Goal: Task Accomplishment & Management: Manage account settings

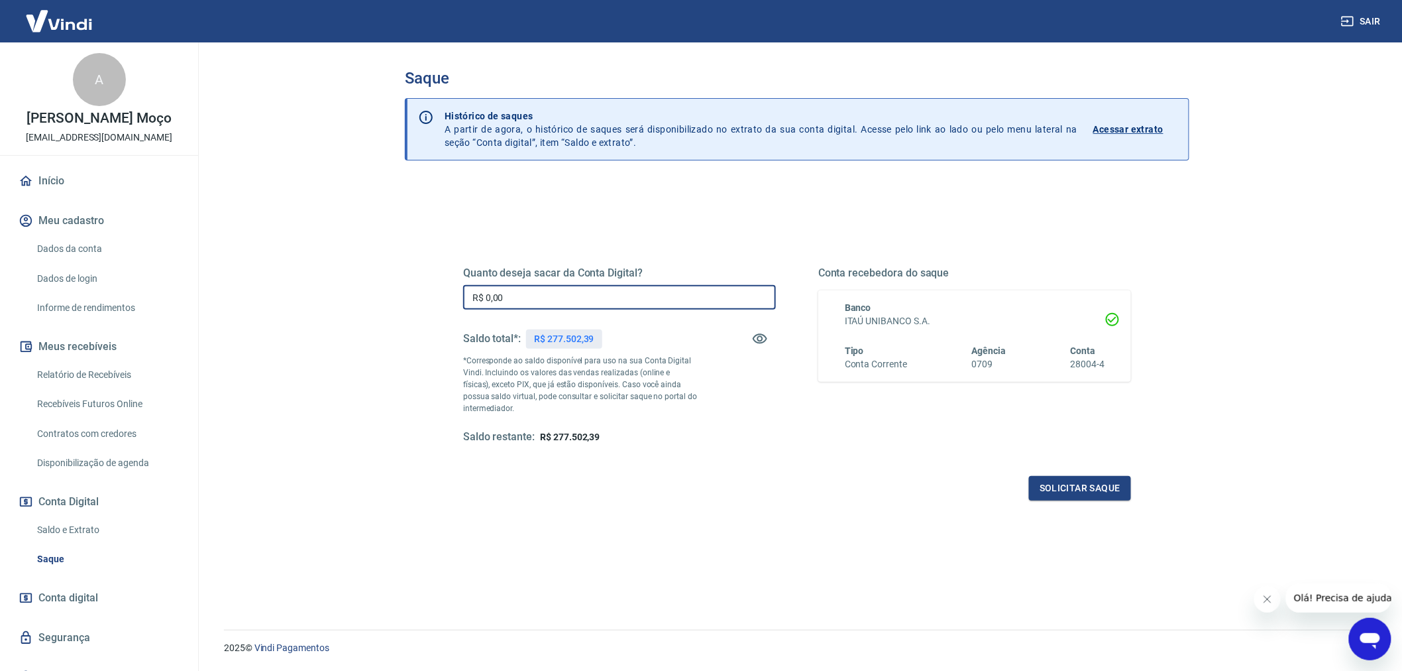
drag, startPoint x: 548, startPoint y: 299, endPoint x: 441, endPoint y: 299, distance: 106.7
click at [441, 299] on div "Quanto deseja sacar da Conta Digital? R$ 0,00 ​ Saldo total*: R$ 277.502,39 *Co…" at bounding box center [796, 362] width 731 height 308
type input "R$ 77.000,00"
click at [1110, 488] on button "Solicitar saque" at bounding box center [1080, 488] width 102 height 25
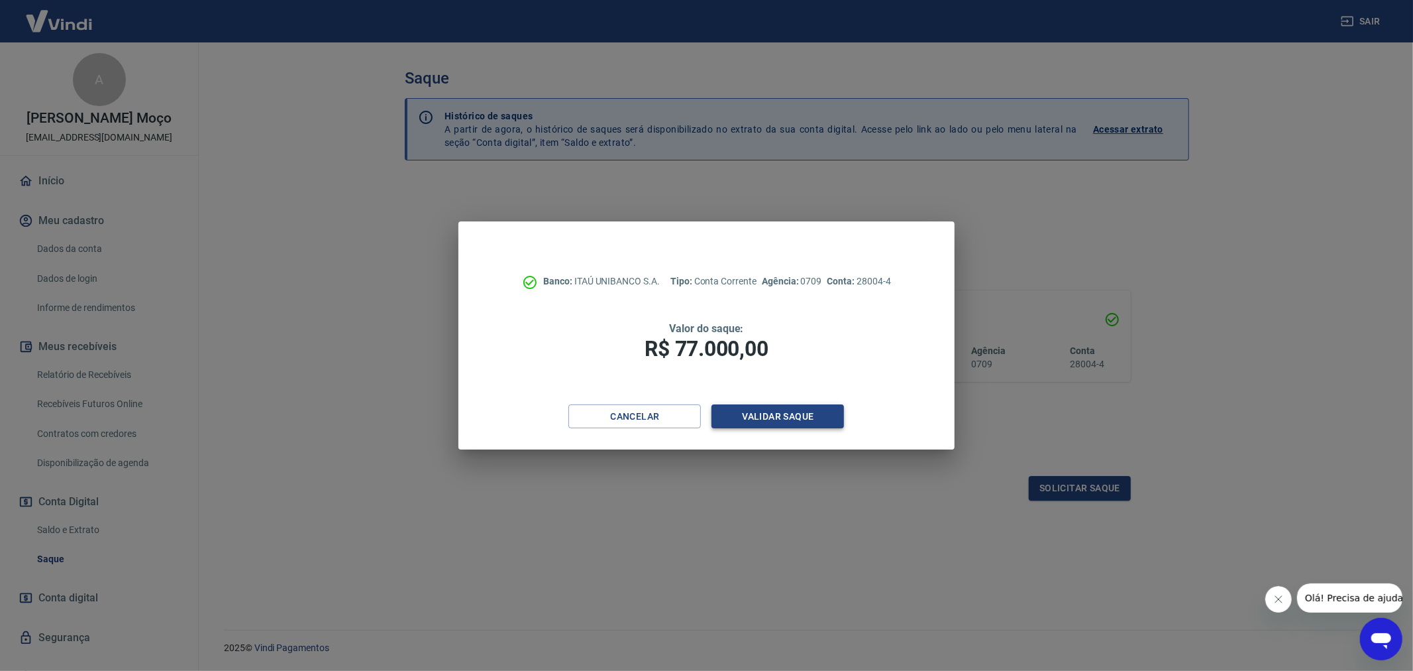
click at [810, 411] on button "Validar saque" at bounding box center [778, 416] width 133 height 25
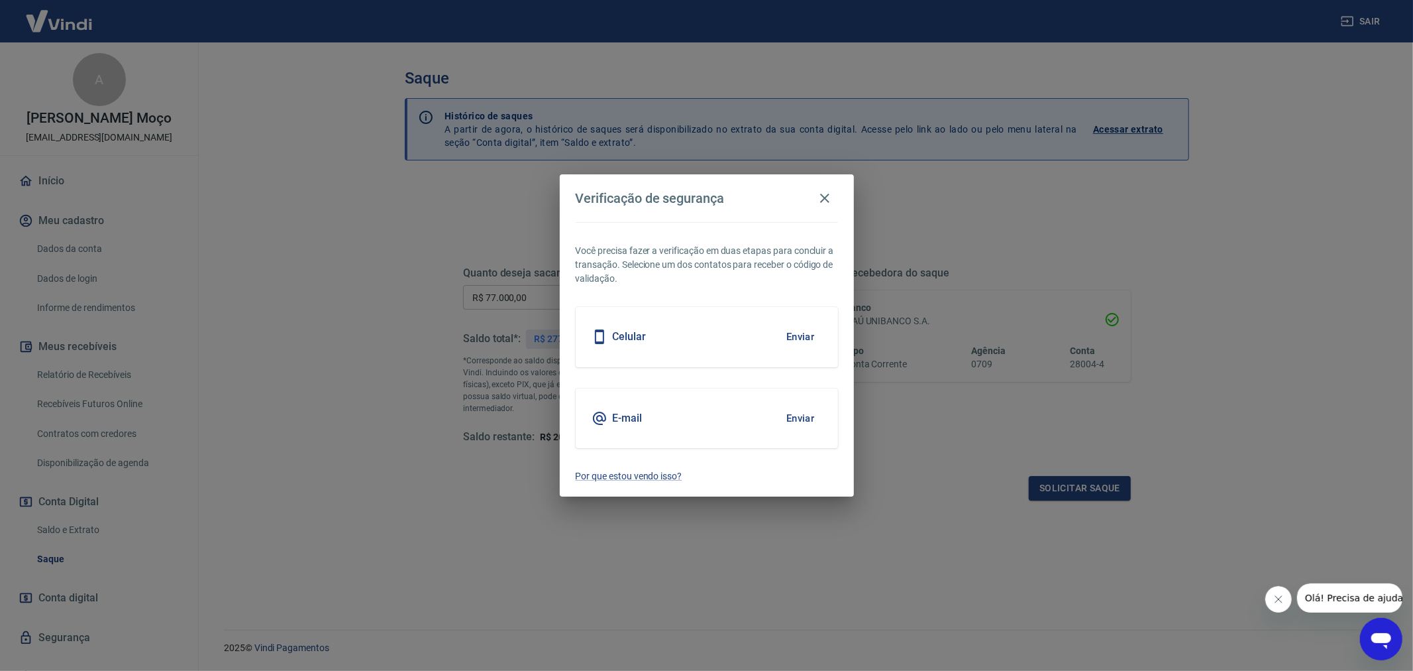
click at [790, 418] on button "Enviar" at bounding box center [800, 418] width 43 height 28
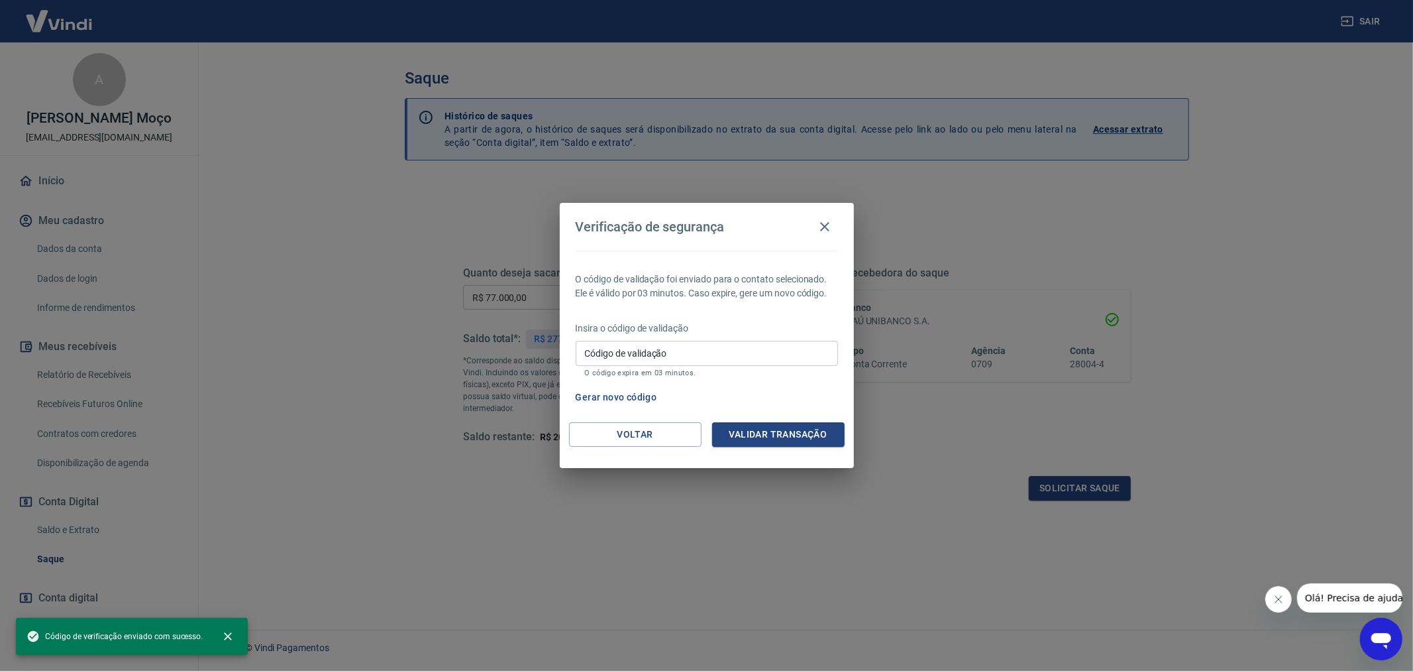
click at [682, 343] on input "Código de validação" at bounding box center [707, 353] width 262 height 25
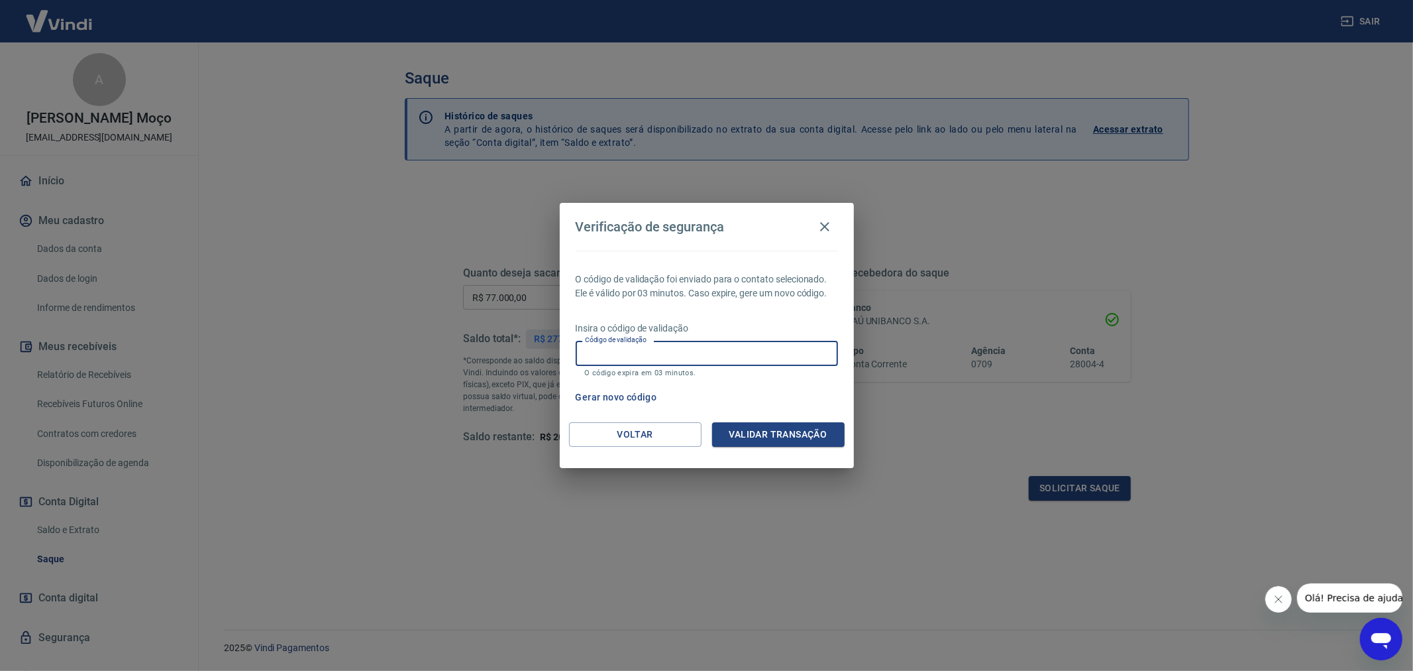
click at [670, 361] on input "Código de validação" at bounding box center [707, 353] width 262 height 25
click at [773, 361] on input "Código de validação" at bounding box center [707, 353] width 262 height 25
click at [665, 429] on button "Voltar" at bounding box center [635, 434] width 133 height 25
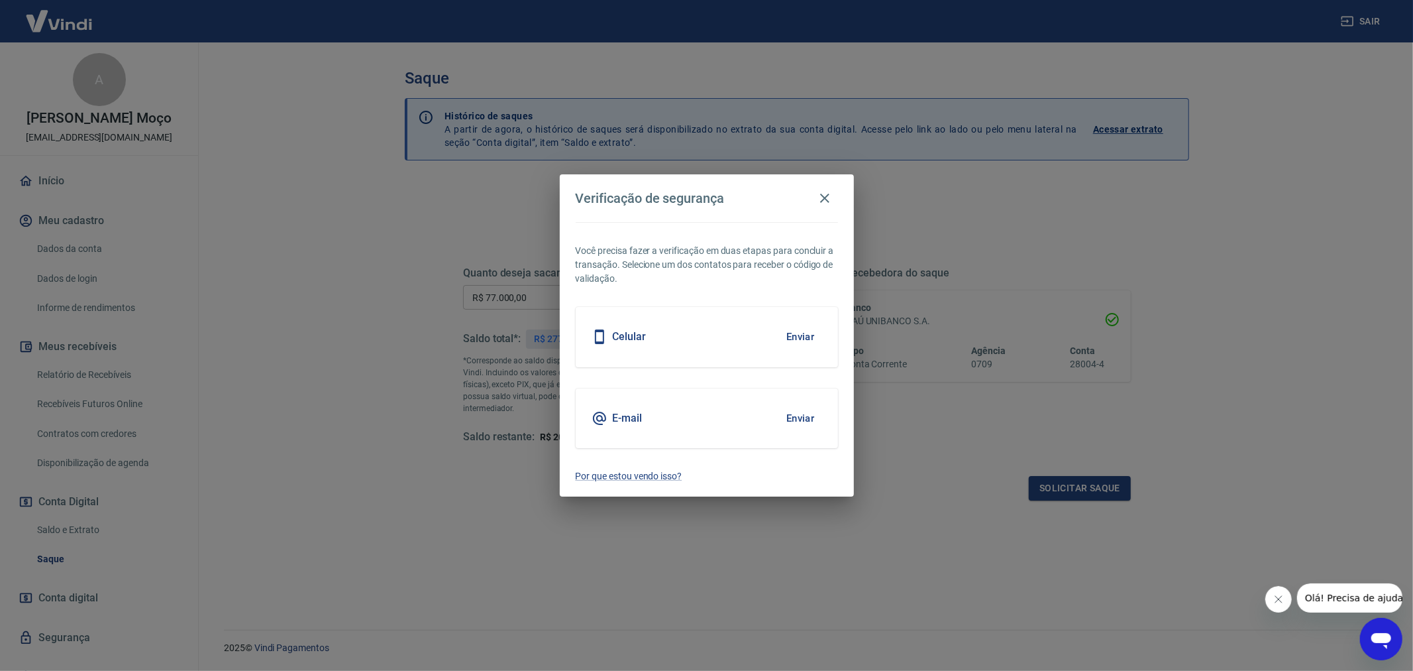
click at [803, 341] on button "Enviar" at bounding box center [800, 337] width 43 height 28
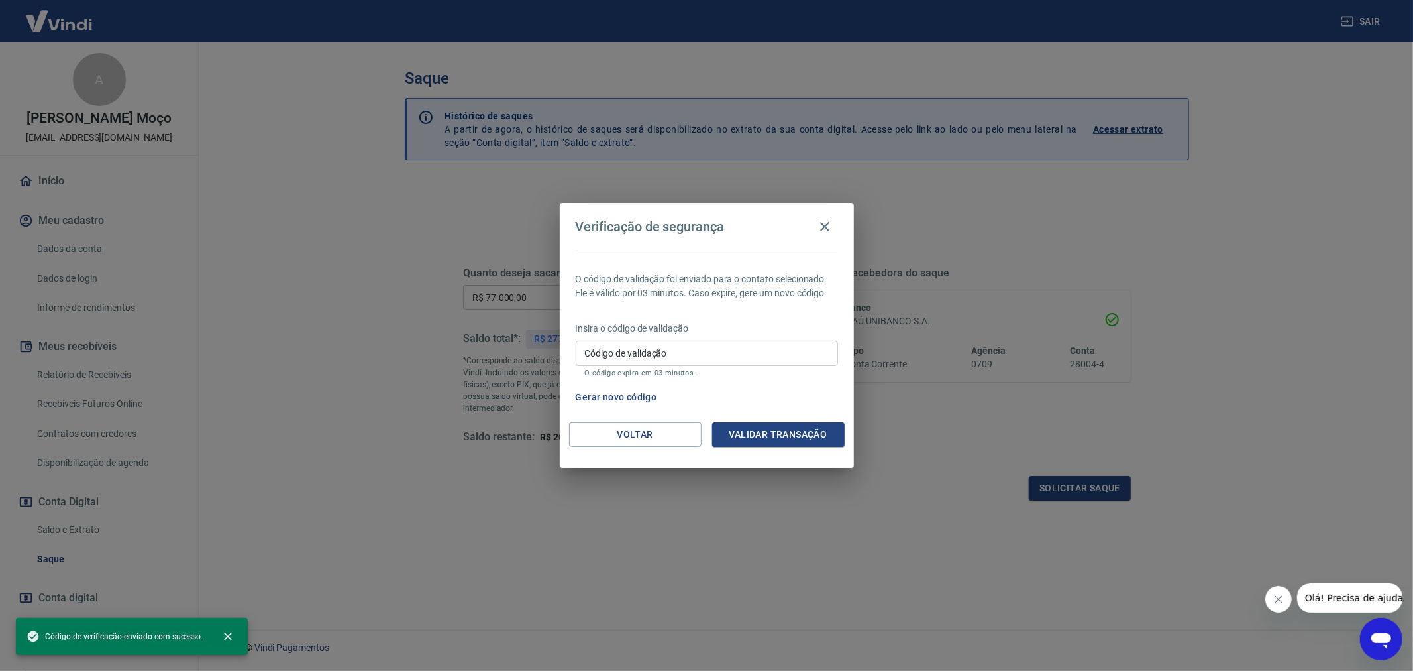
click at [712, 354] on input "Código de validação" at bounding box center [707, 353] width 262 height 25
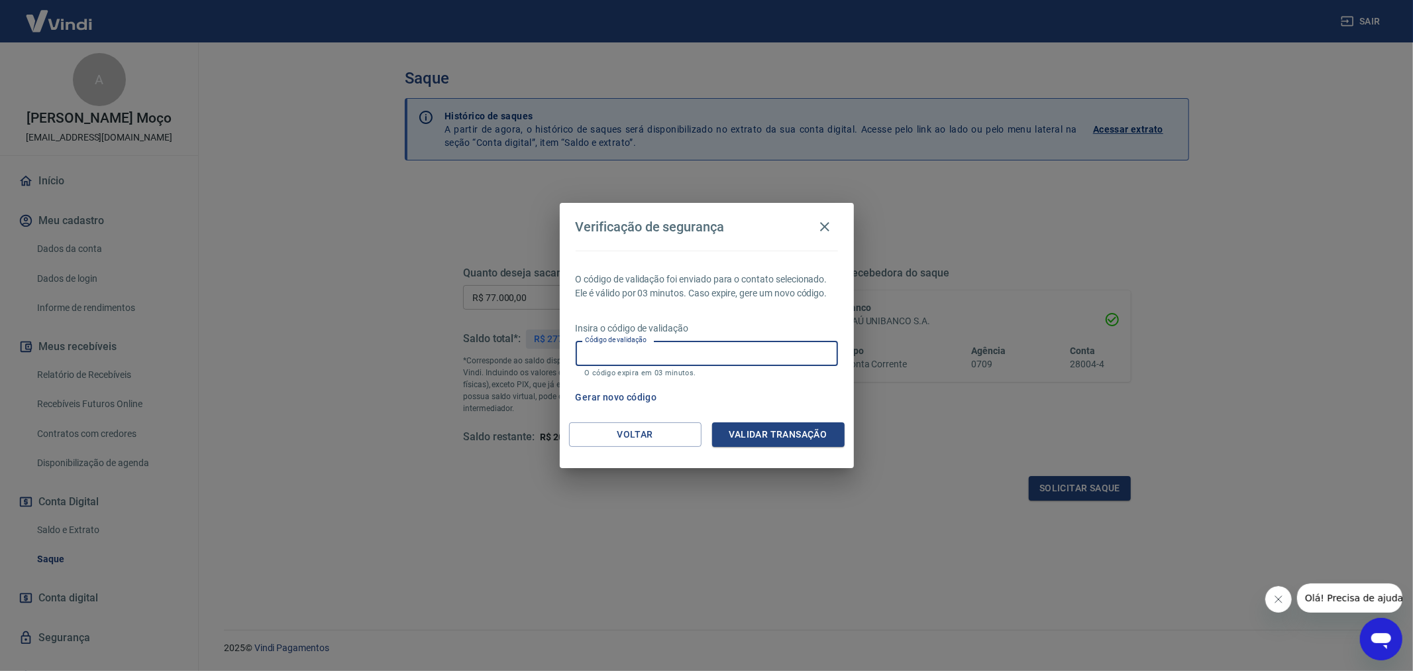
click at [750, 296] on p "O código de validação foi enviado para o contato selecionado. Ele é válido por …" at bounding box center [707, 286] width 262 height 28
click at [687, 355] on input "Código de validação" at bounding box center [707, 353] width 262 height 25
click at [814, 388] on div "Gerar novo código" at bounding box center [704, 397] width 268 height 25
click at [743, 348] on input "Código de validação" at bounding box center [707, 353] width 262 height 25
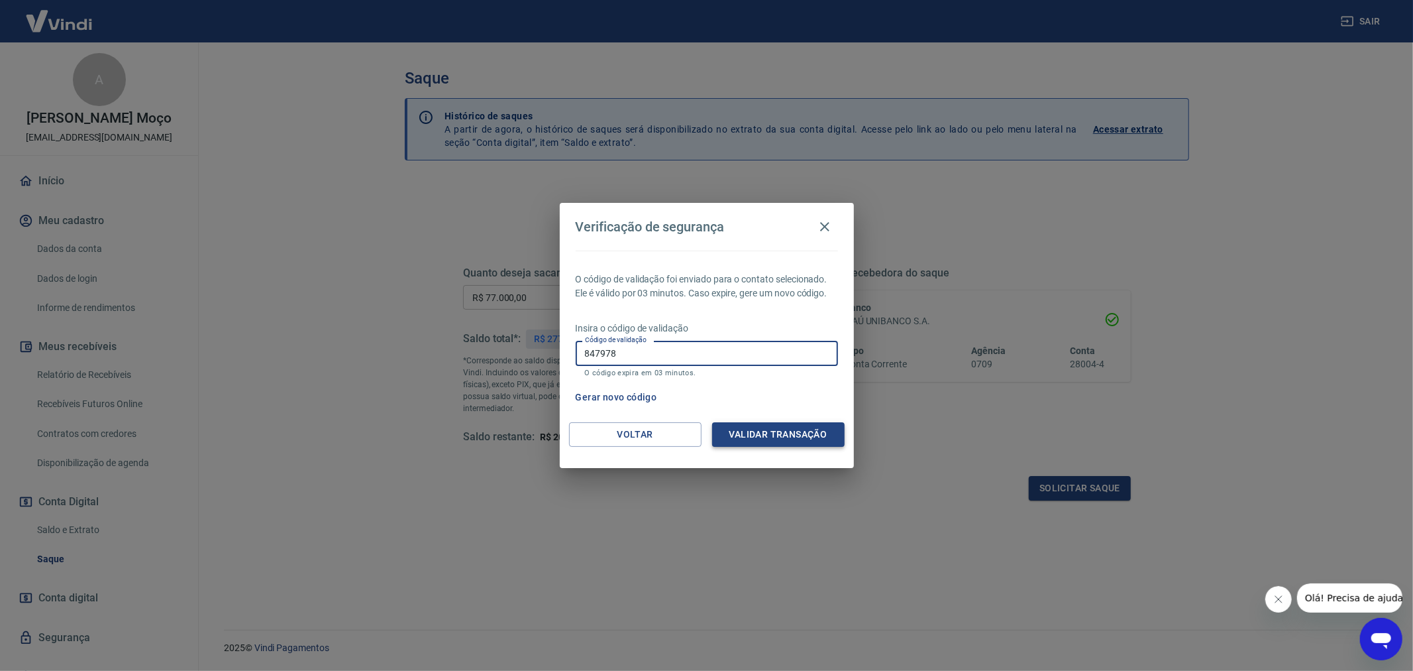
type input "847978"
click at [779, 431] on button "Validar transação" at bounding box center [778, 434] width 133 height 25
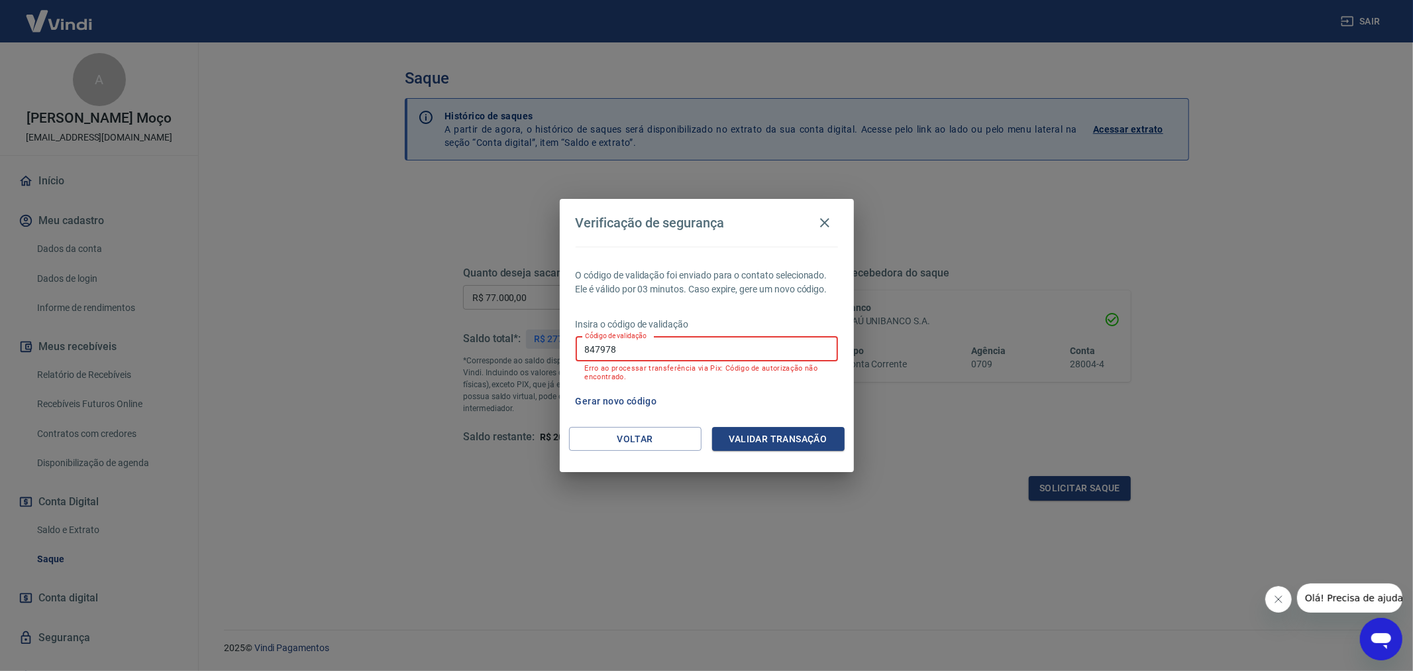
drag, startPoint x: 744, startPoint y: 354, endPoint x: 519, endPoint y: 361, distance: 224.7
click at [519, 361] on div "Verificação de segurança O código de validação foi enviado para o contato selec…" at bounding box center [706, 335] width 1413 height 671
click at [720, 354] on input "Código de validação" at bounding box center [707, 349] width 262 height 25
click at [736, 350] on input "Código de validação" at bounding box center [707, 349] width 262 height 25
click at [749, 294] on p "O código de validação foi enviado para o contato selecionado. Ele é válido por …" at bounding box center [707, 282] width 262 height 28
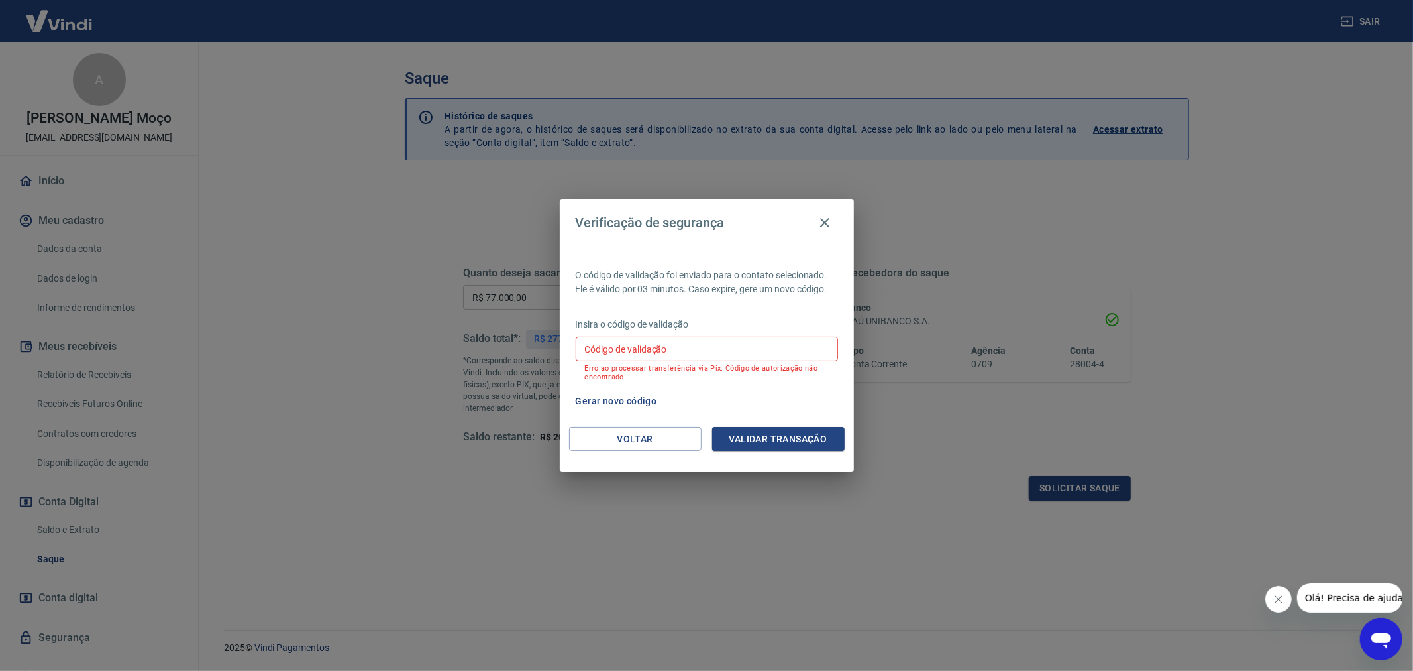
click at [641, 404] on button "Gerar novo código" at bounding box center [616, 401] width 92 height 25
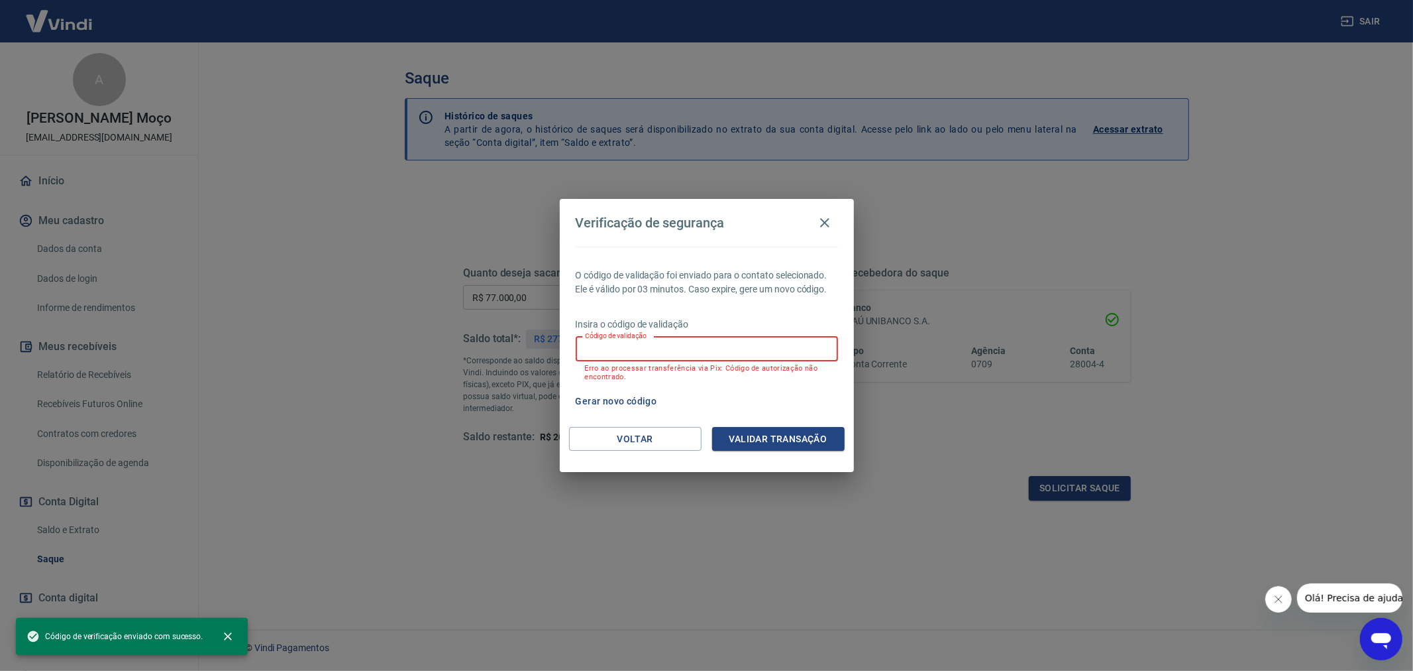
click at [696, 347] on input "Código de validação" at bounding box center [707, 349] width 262 height 25
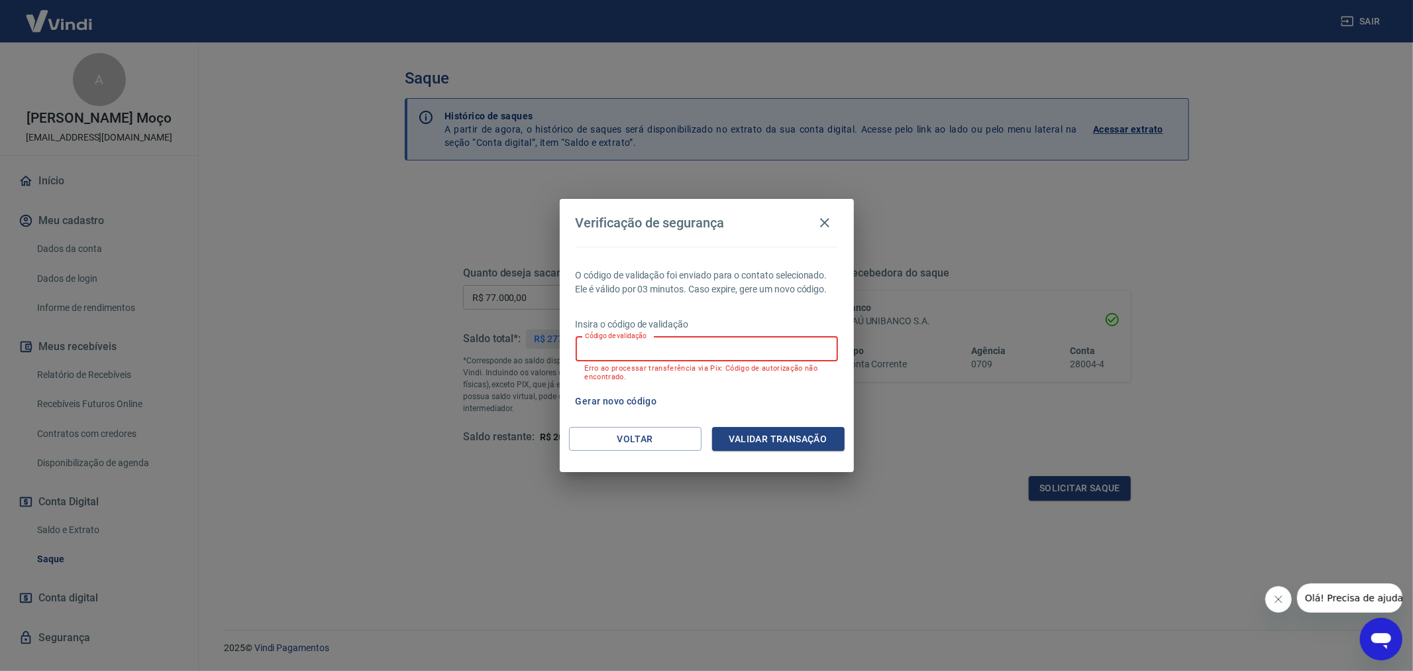
click at [692, 252] on div "O código de validação foi enviado para o contato selecionado. Ele é válido por …" at bounding box center [707, 336] width 294 height 180
click at [663, 352] on input "Código de validação" at bounding box center [707, 349] width 262 height 25
click at [792, 384] on div "O código de validação foi enviado para o contato selecionado. Ele é válido por …" at bounding box center [707, 336] width 294 height 180
click at [830, 223] on icon "button" at bounding box center [825, 223] width 16 height 16
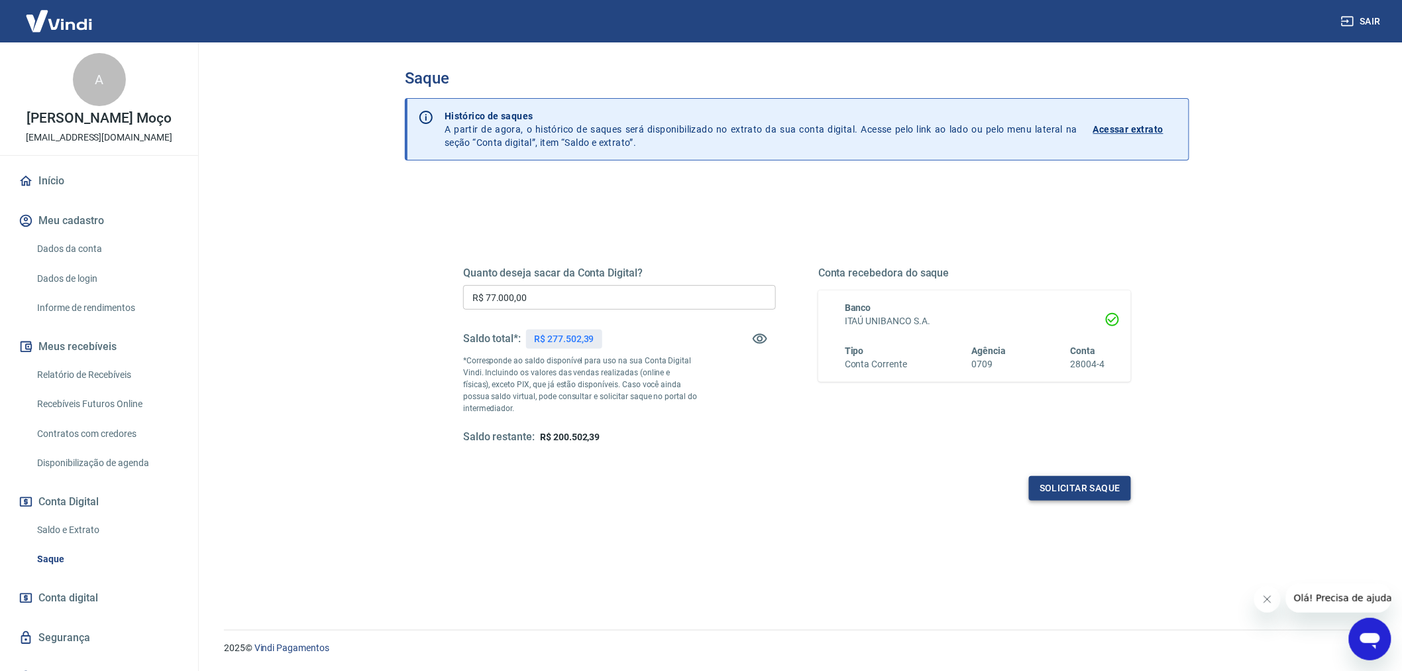
click at [1091, 488] on button "Solicitar saque" at bounding box center [1080, 488] width 102 height 25
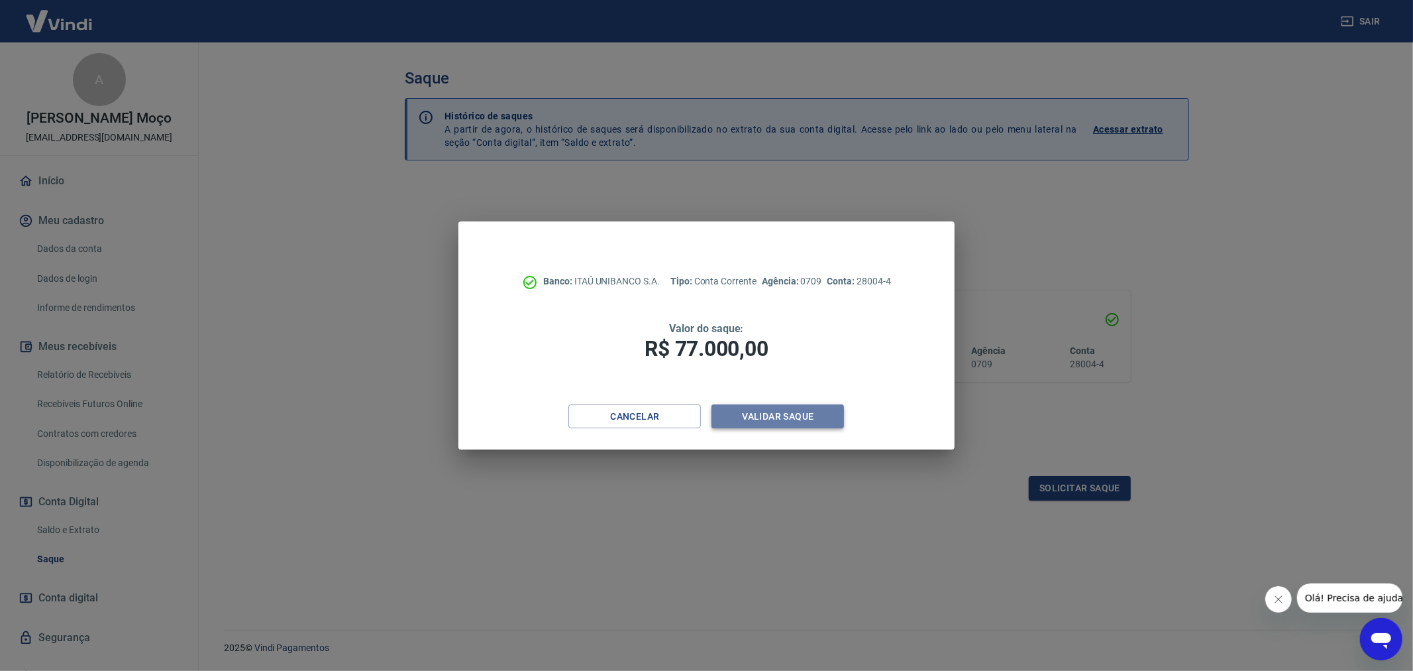
click at [771, 421] on button "Validar saque" at bounding box center [778, 416] width 133 height 25
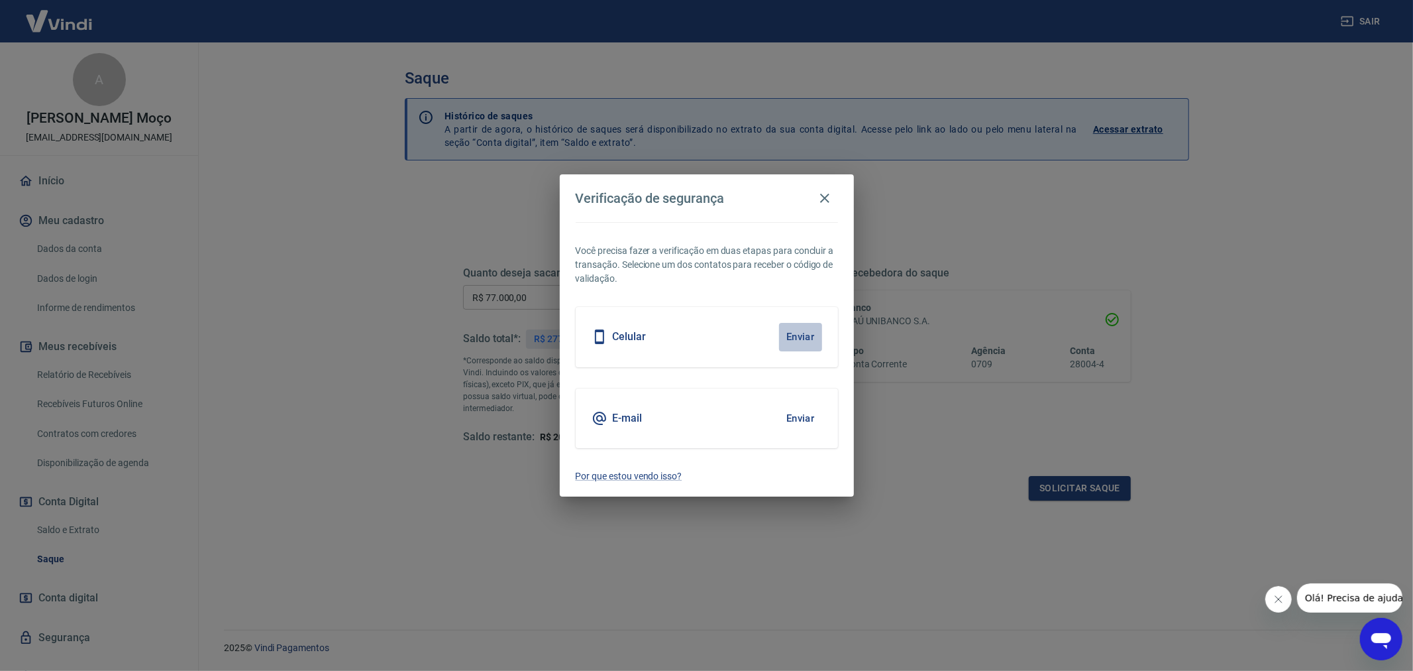
click at [803, 338] on button "Enviar" at bounding box center [800, 337] width 43 height 28
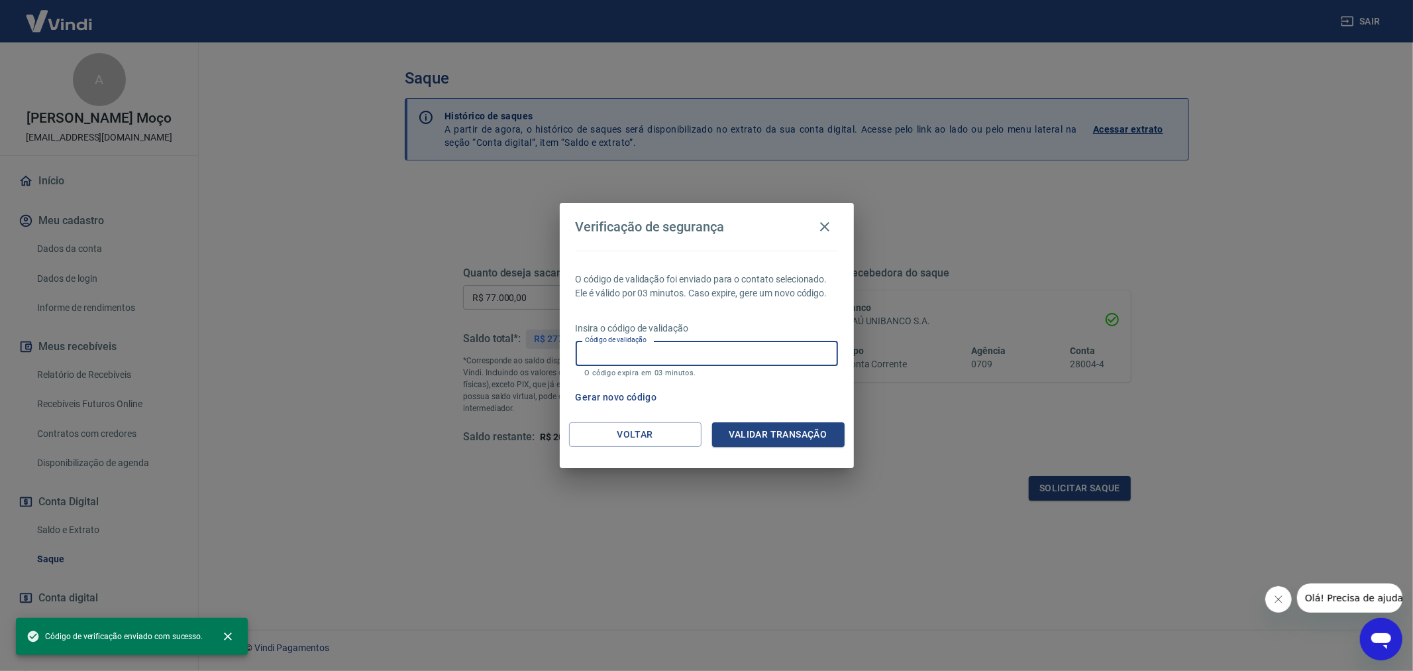
click at [709, 354] on input "Código de validação" at bounding box center [707, 353] width 262 height 25
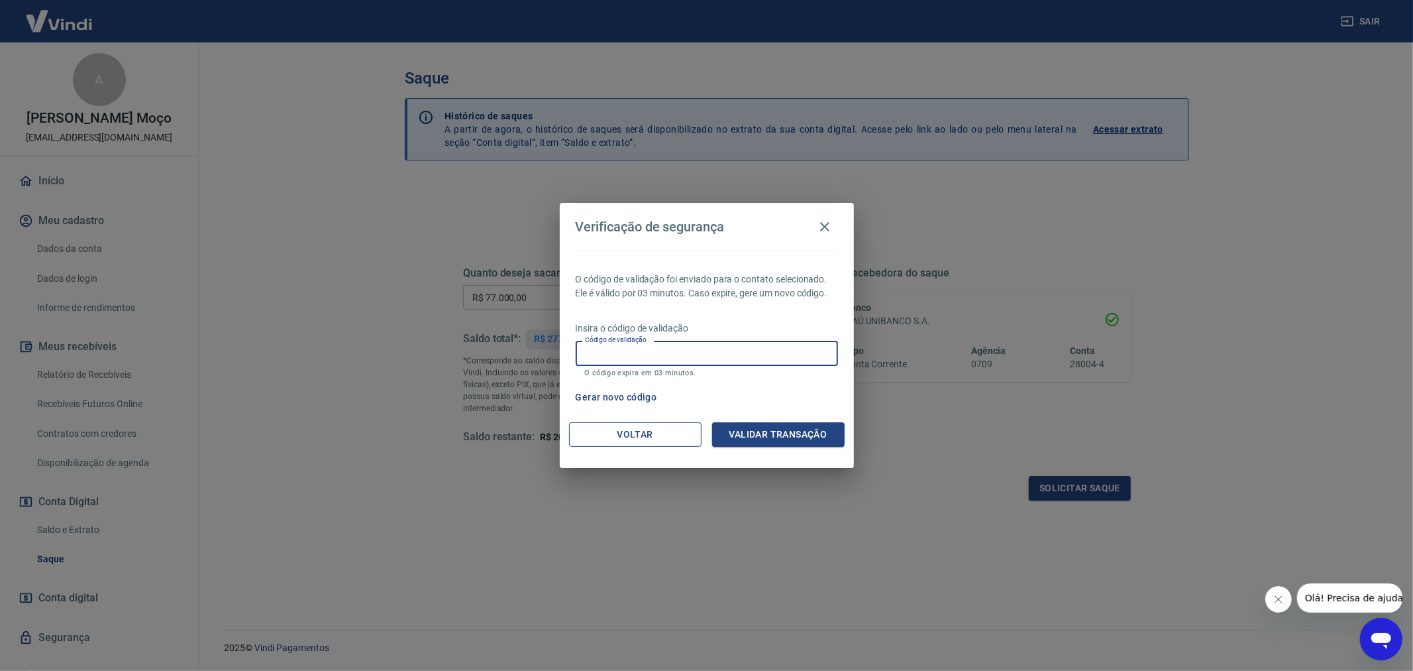
click at [645, 438] on button "Voltar" at bounding box center [635, 434] width 133 height 25
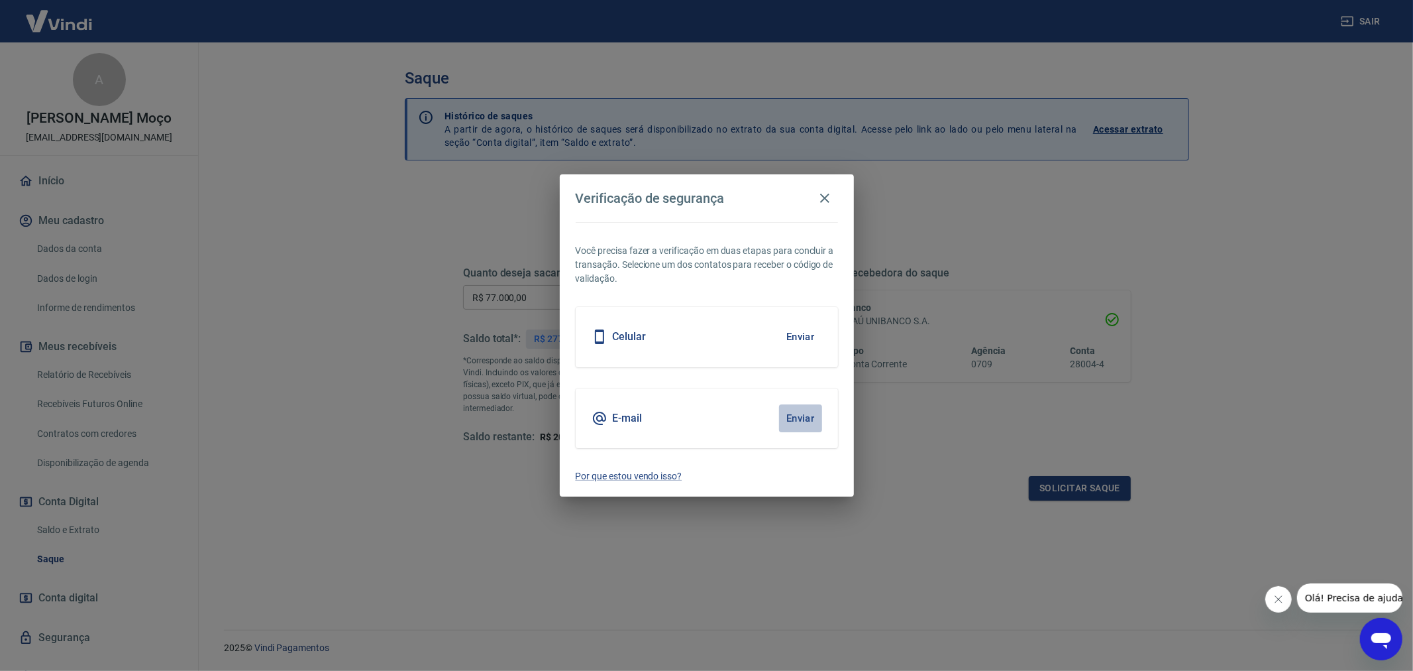
click at [806, 417] on button "Enviar" at bounding box center [800, 418] width 43 height 28
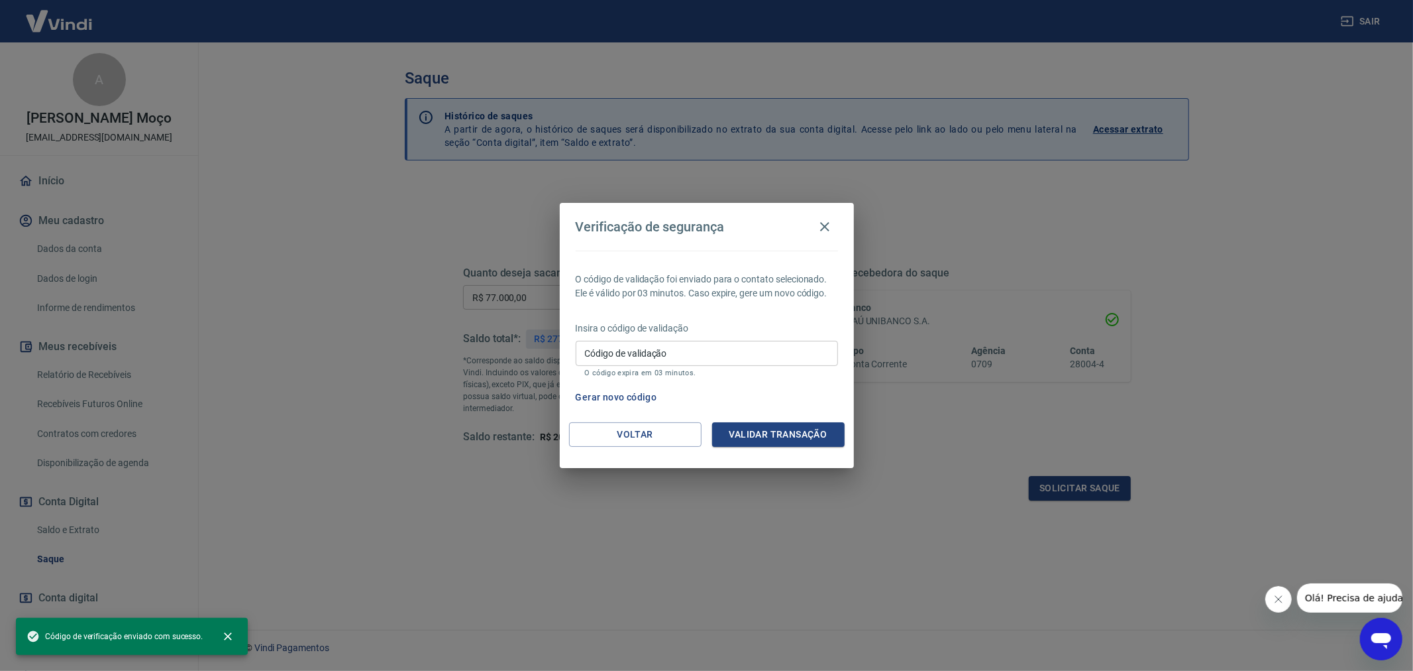
click at [719, 352] on input "Código de validação" at bounding box center [707, 353] width 262 height 25
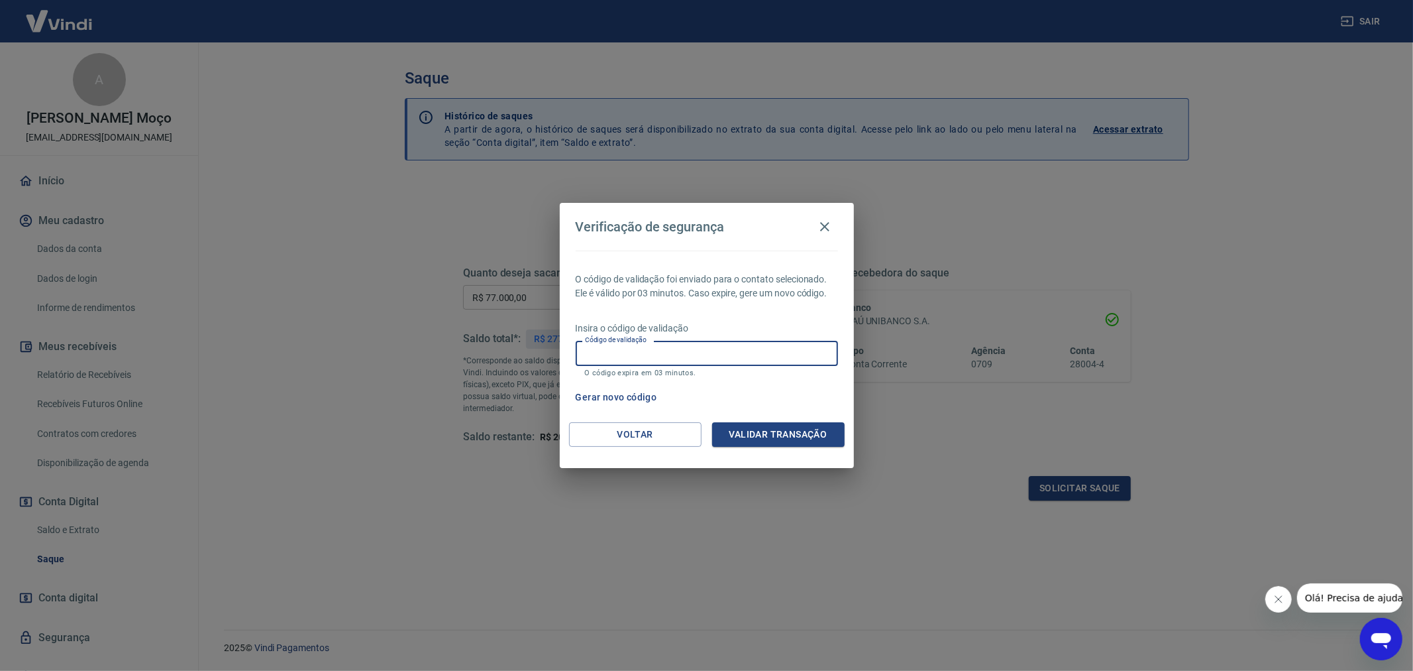
paste input "951555"
type input "951555"
click at [805, 433] on button "Validar transação" at bounding box center [778, 434] width 133 height 25
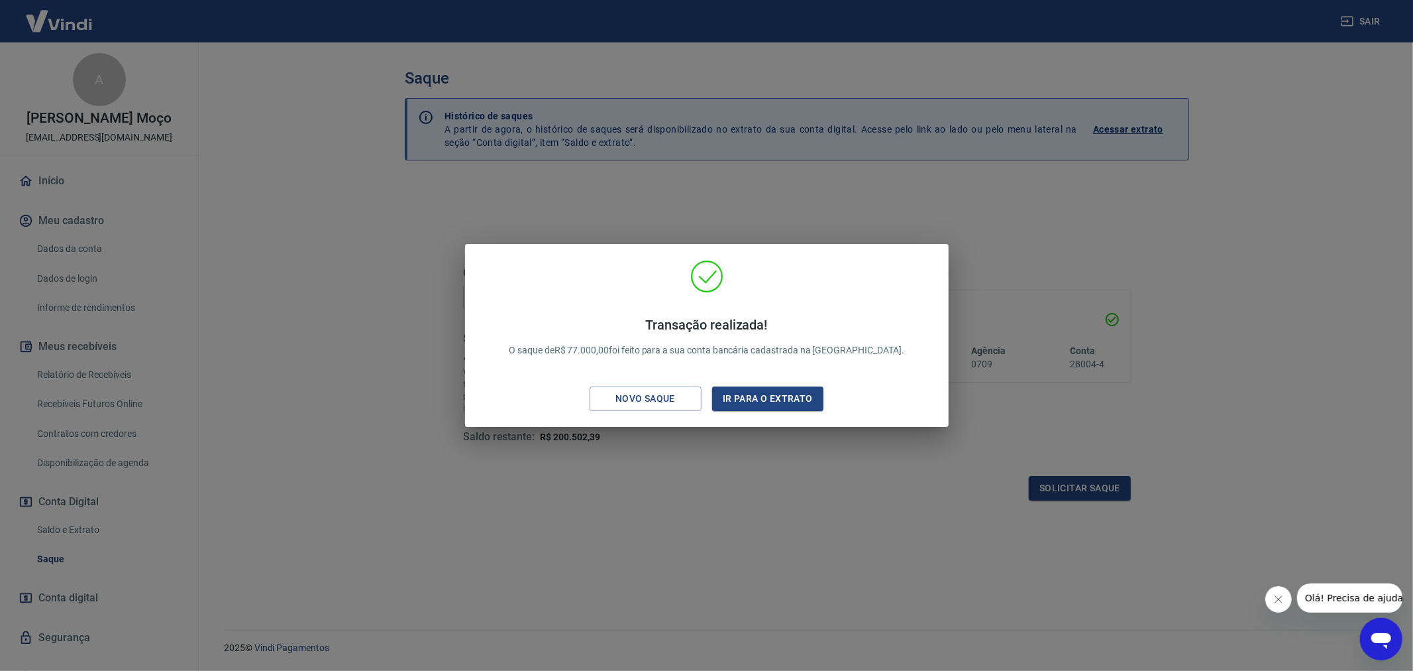
click at [820, 296] on div "Transação realizada! O saque de R$ 77.000,00 foi feito para a sua conta bancári…" at bounding box center [707, 338] width 462 height 156
click at [786, 392] on button "Ir para o extrato" at bounding box center [768, 398] width 112 height 25
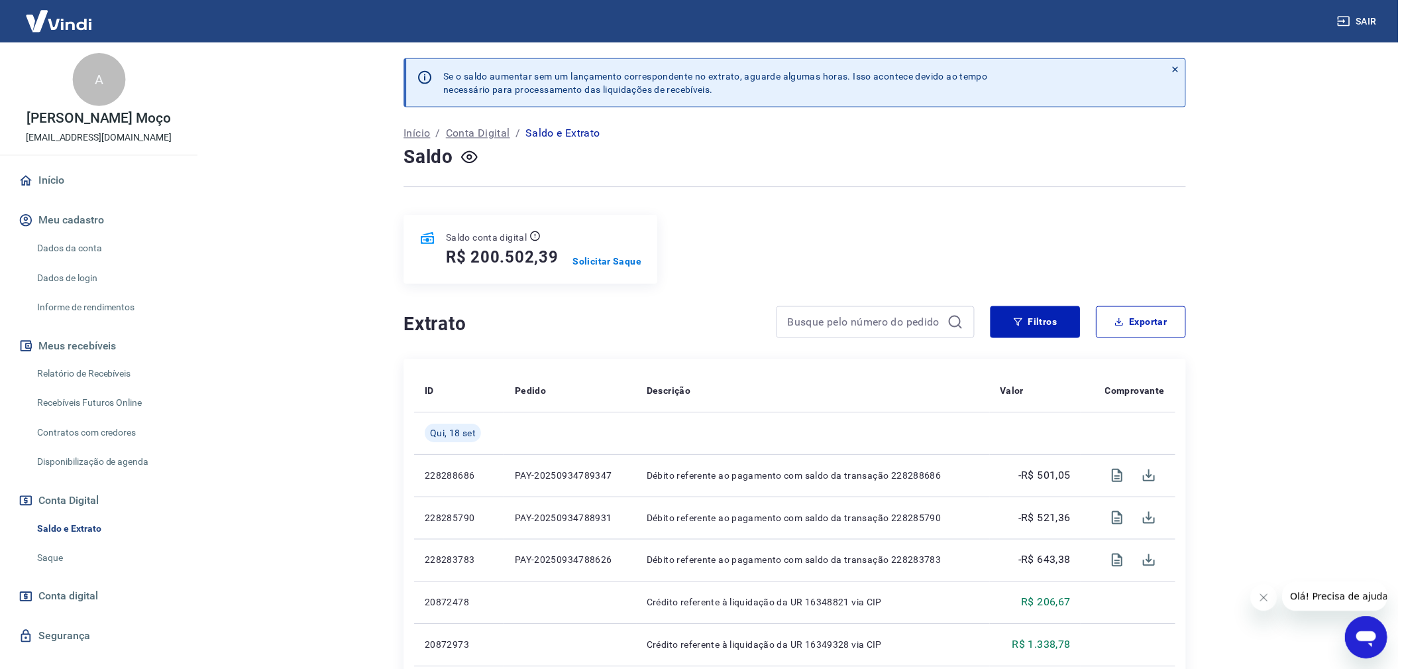
click at [76, 529] on link "Saldo e Extrato" at bounding box center [107, 529] width 150 height 27
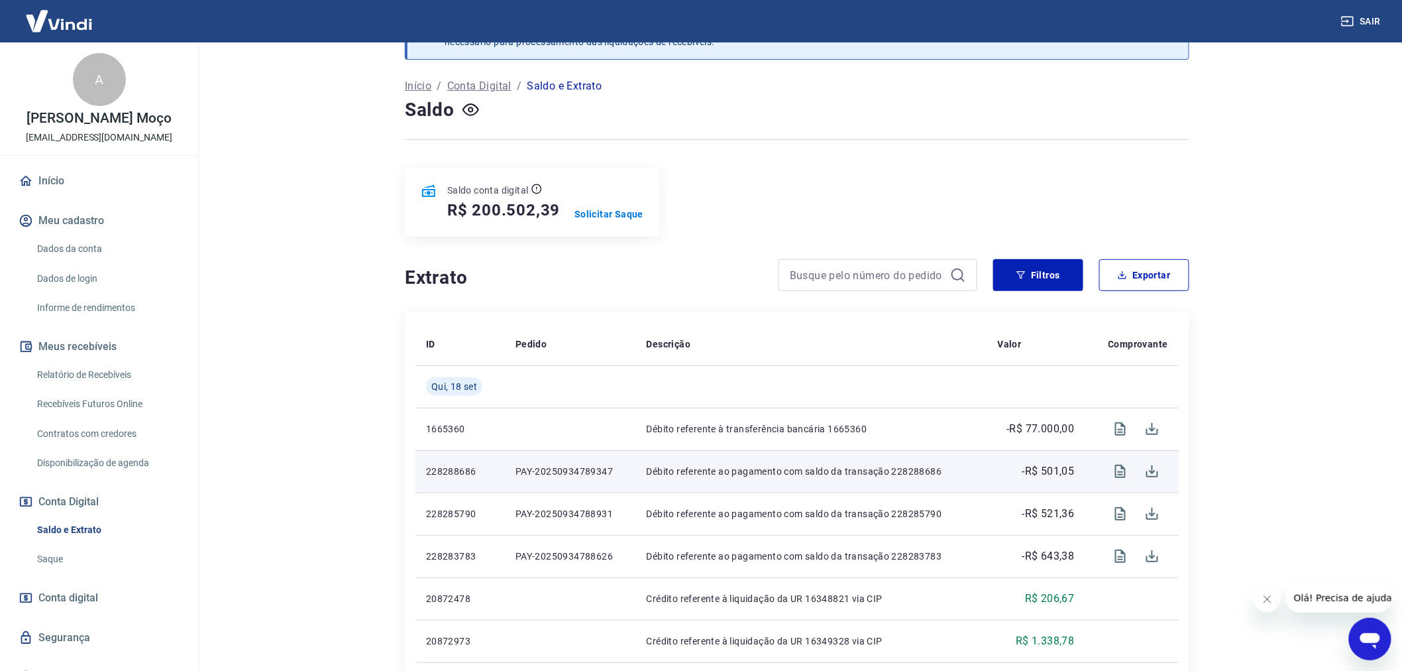
scroll to position [74, 0]
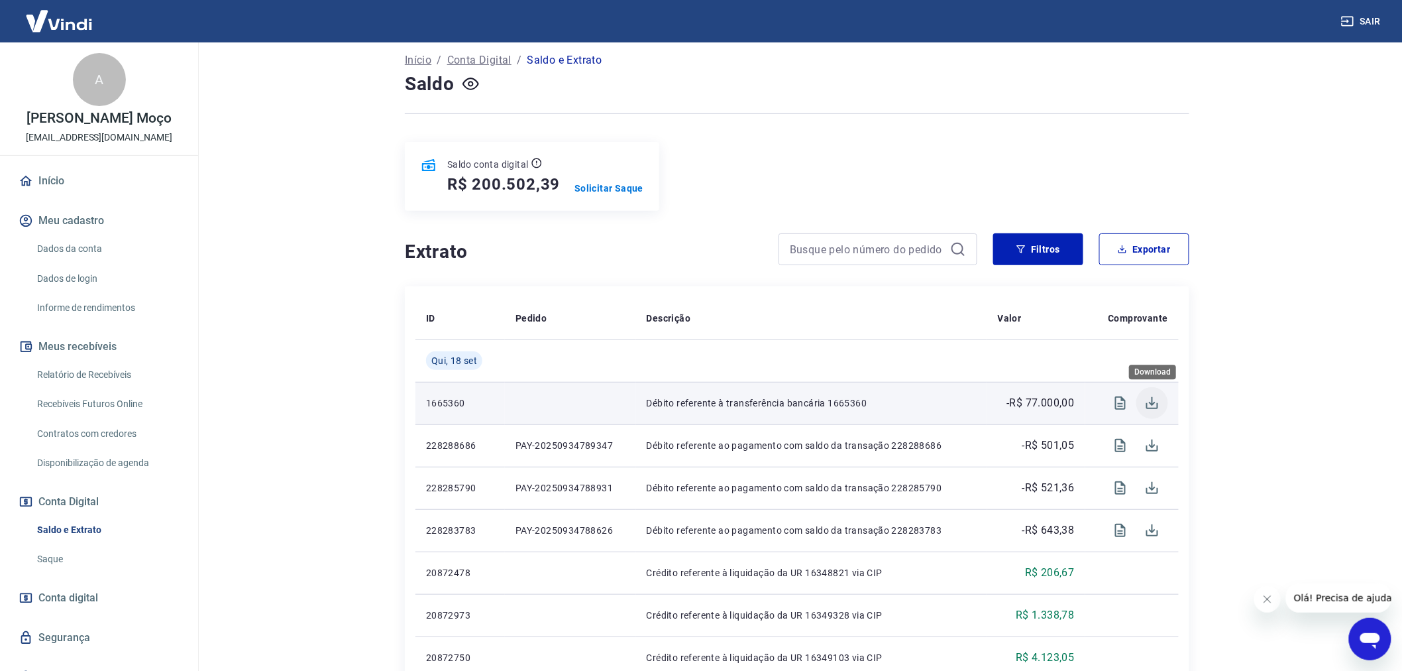
click at [1155, 405] on icon "Download" at bounding box center [1152, 403] width 16 height 16
